Goal: Task Accomplishment & Management: Manage account settings

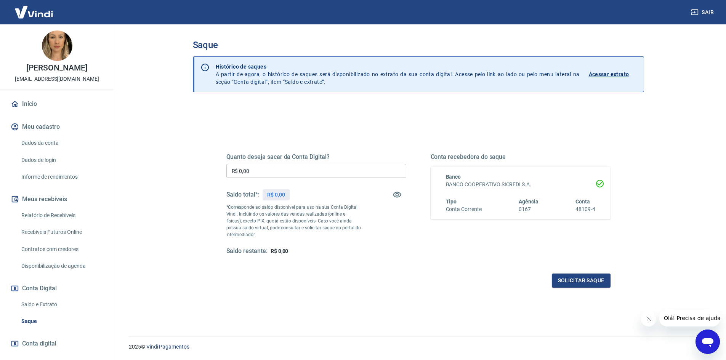
click at [253, 171] on input "R$ 0,00" at bounding box center [316, 171] width 180 height 14
type input "R$ 68,53"
click at [572, 278] on button "Solicitar saque" at bounding box center [581, 281] width 59 height 14
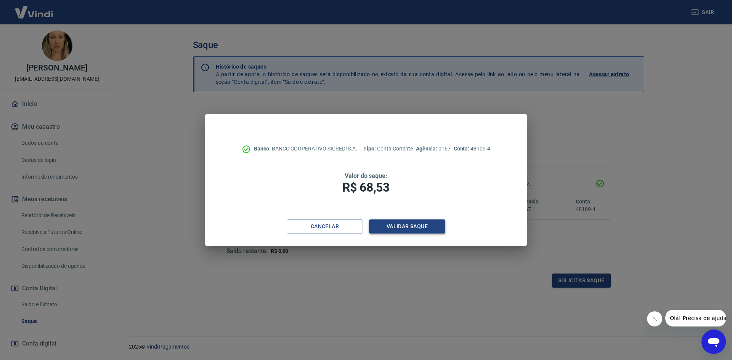
click at [404, 225] on button "Validar saque" at bounding box center [407, 227] width 76 height 14
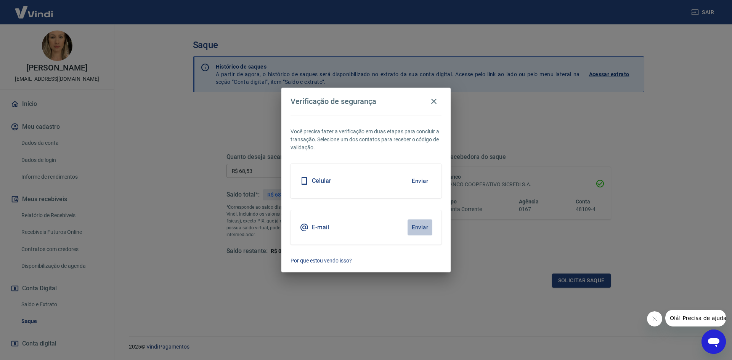
click at [420, 224] on button "Enviar" at bounding box center [419, 228] width 25 height 16
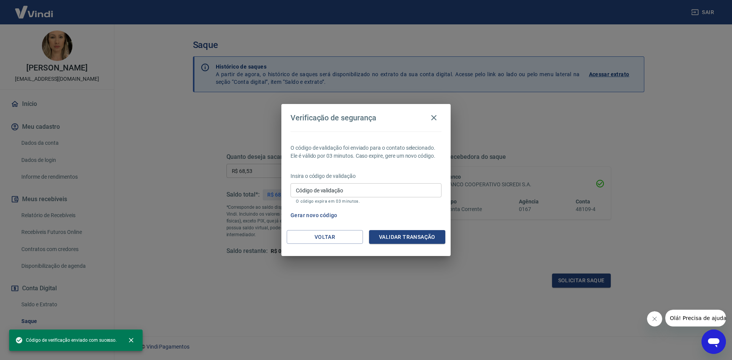
click at [338, 189] on input "Código de validação" at bounding box center [365, 190] width 151 height 14
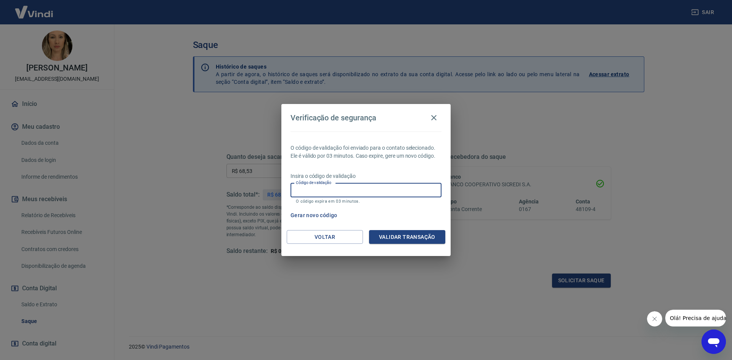
paste input "249844"
type input "249844"
click at [397, 238] on button "Validar transação" at bounding box center [407, 237] width 76 height 14
